Goal: Transaction & Acquisition: Register for event/course

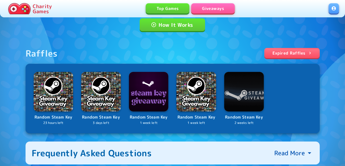
scroll to position [105, 0]
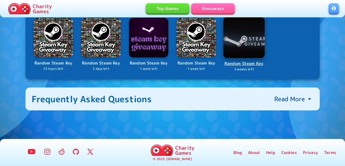
click at [237, 42] on img at bounding box center [244, 38] width 42 height 42
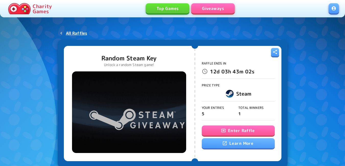
click at [228, 128] on button "Enter Raffle" at bounding box center [238, 131] width 73 height 10
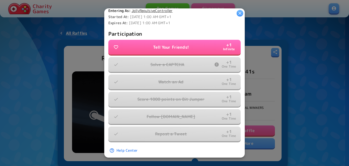
scroll to position [158, 0]
